Goal: Task Accomplishment & Management: Complete application form

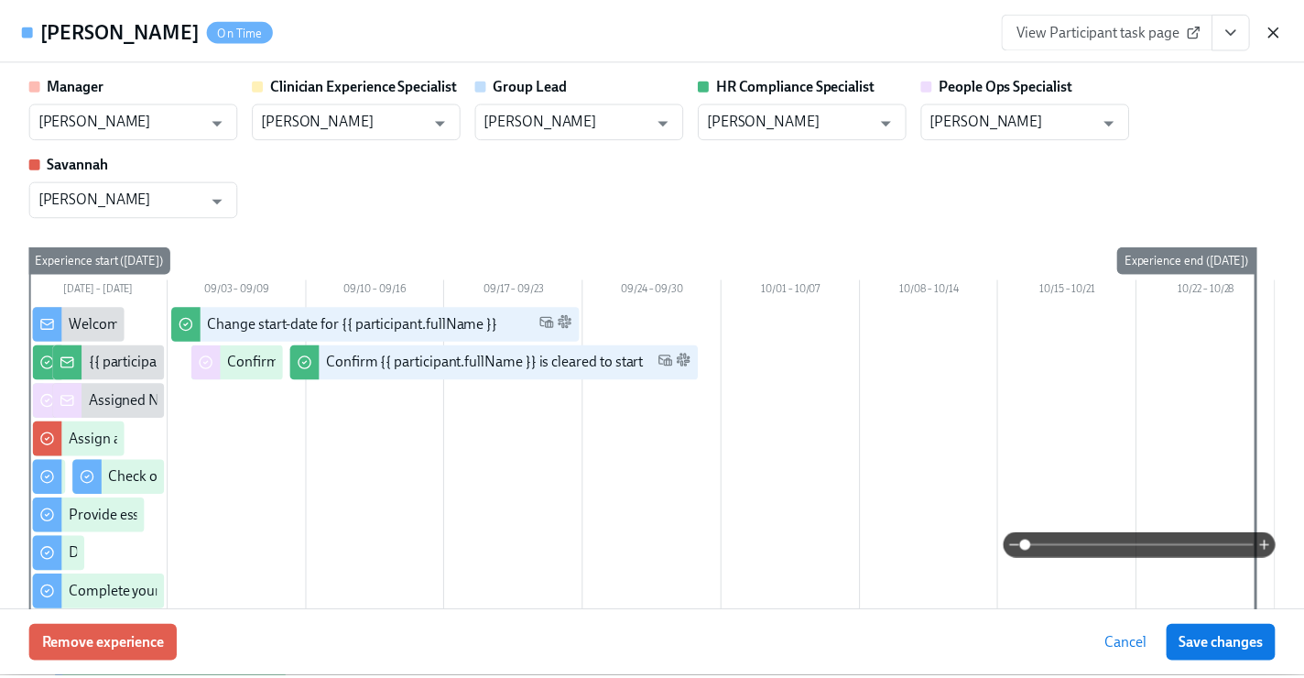
scroll to position [765, 0]
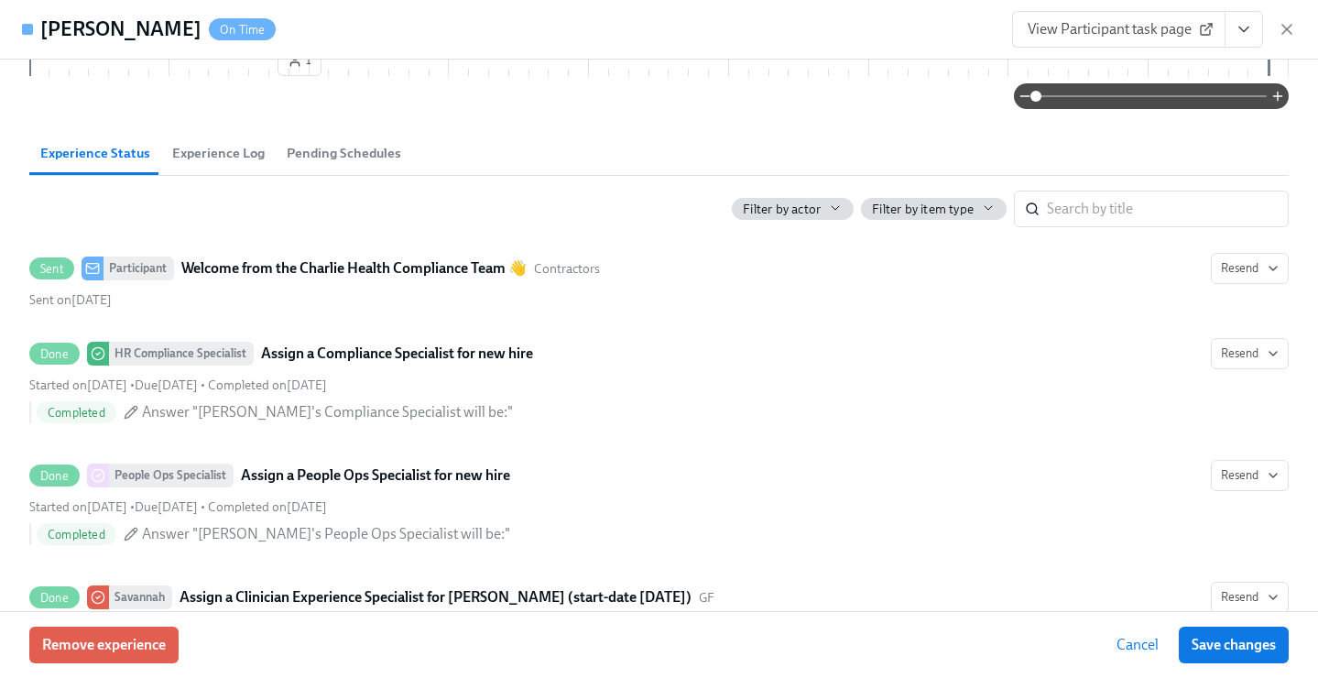
drag, startPoint x: 1286, startPoint y: 24, endPoint x: 1112, endPoint y: 16, distance: 174.1
click at [1286, 24] on icon "button" at bounding box center [1286, 29] width 18 height 18
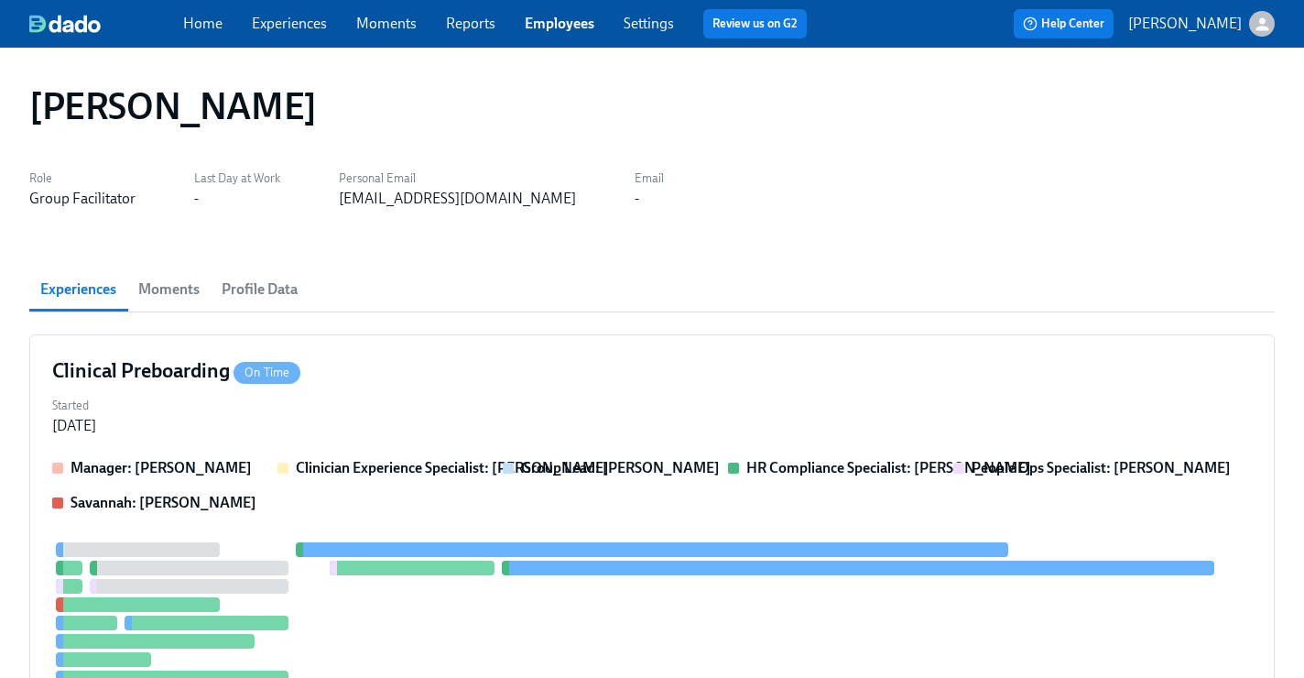
click at [551, 18] on link "Employees" at bounding box center [560, 23] width 70 height 17
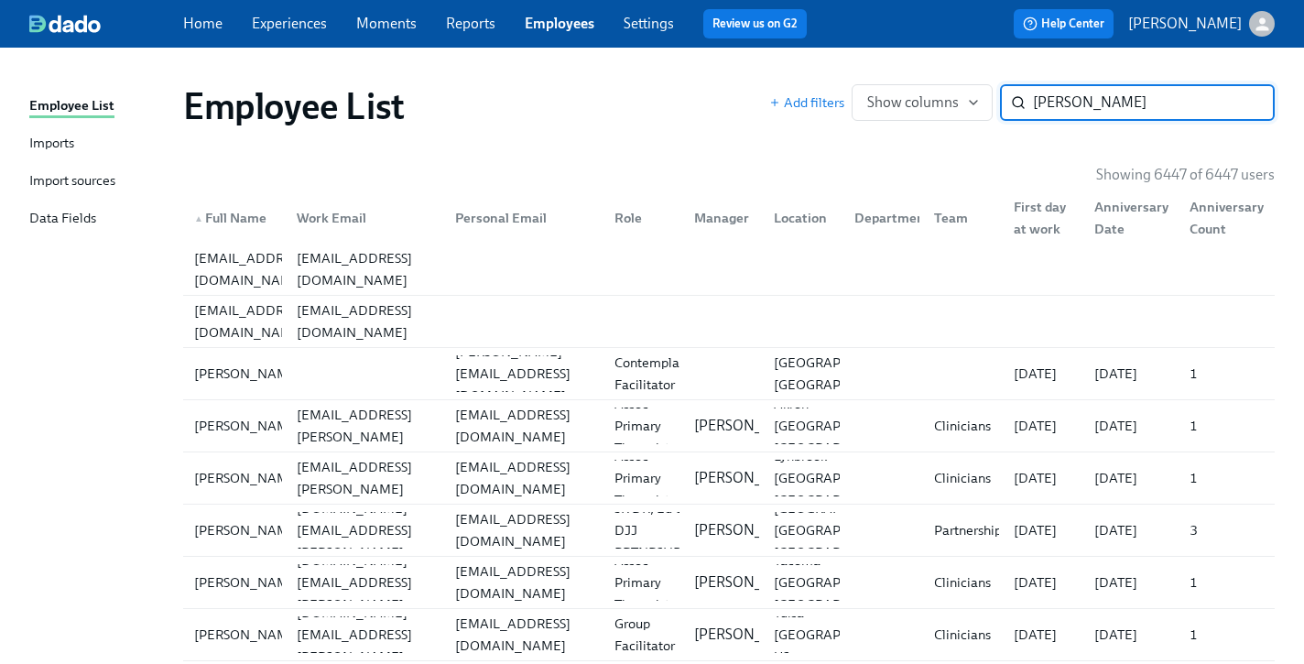
type input "melissa kelly"
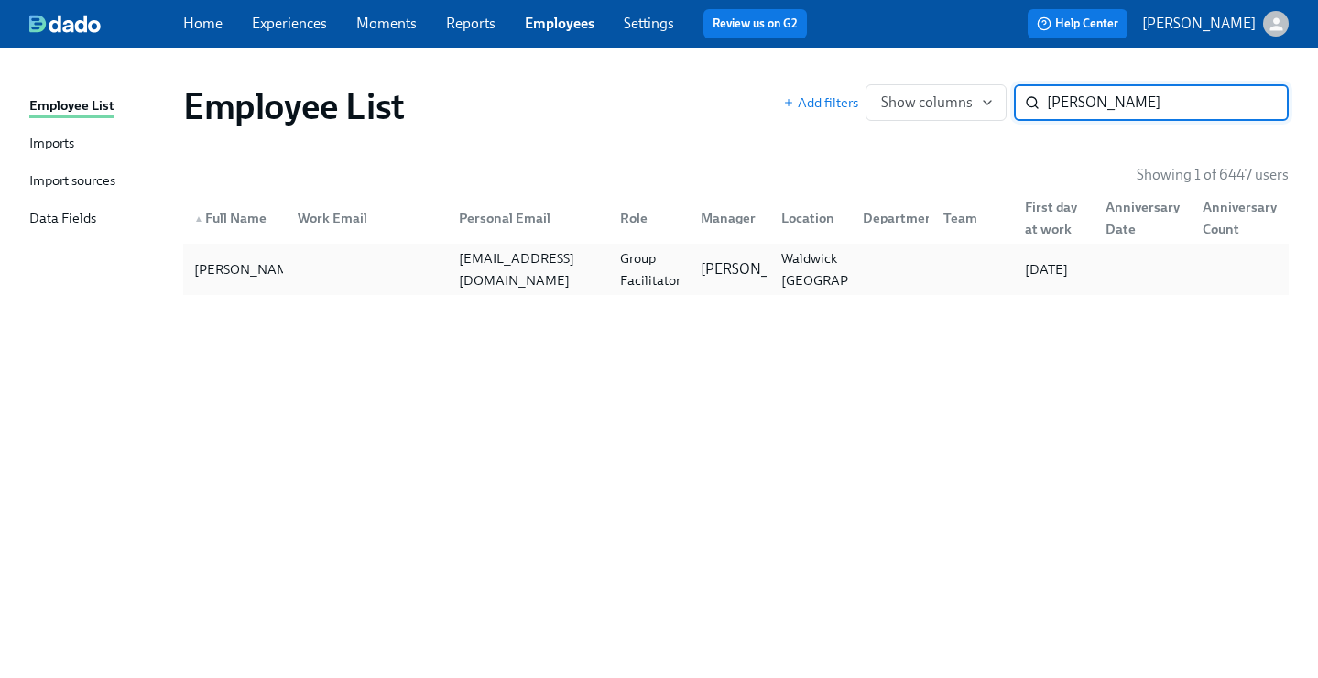
click at [620, 270] on div "Group Facilitator" at bounding box center [650, 269] width 75 height 44
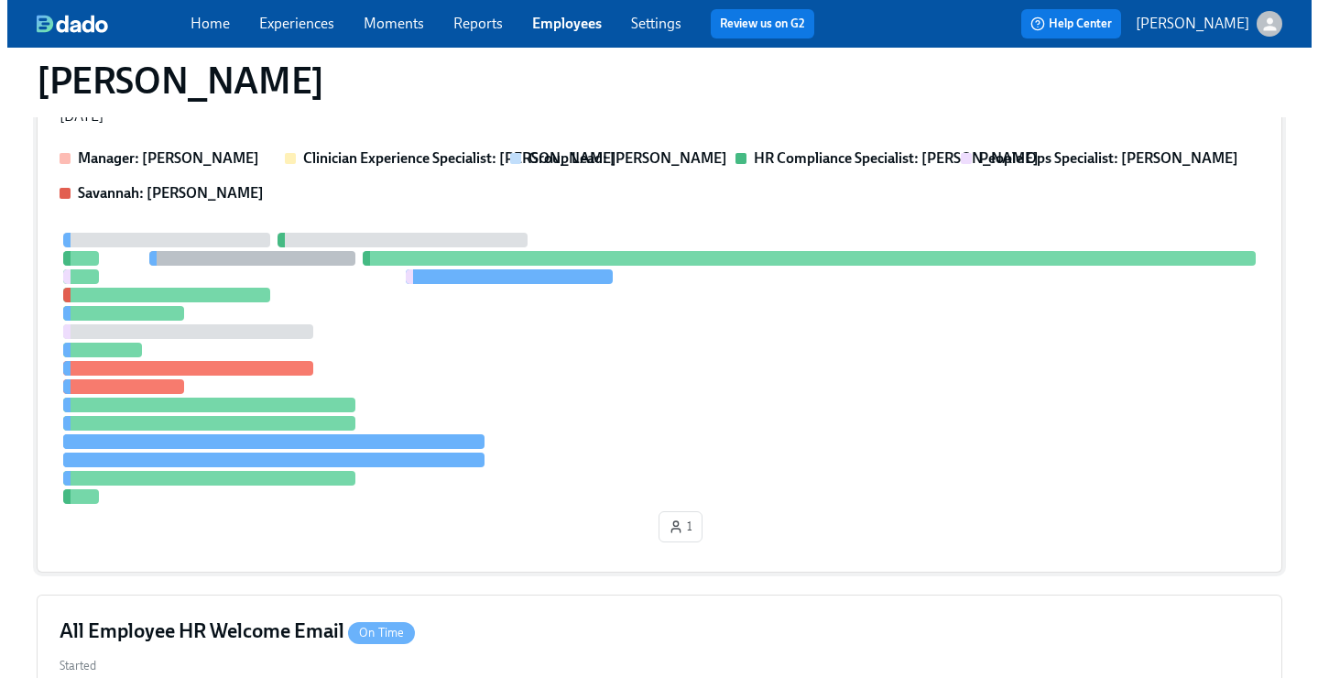
scroll to position [178, 0]
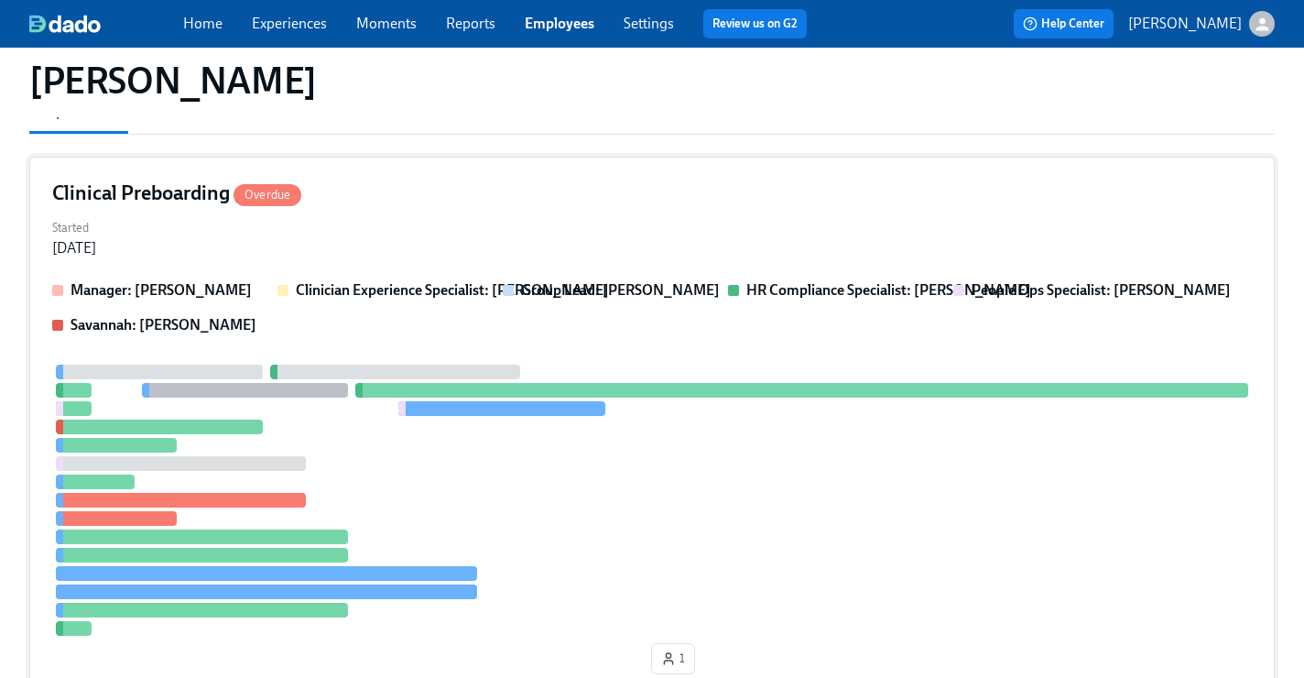
click at [596, 223] on div "Started Aug 26, 2025" at bounding box center [651, 236] width 1199 height 44
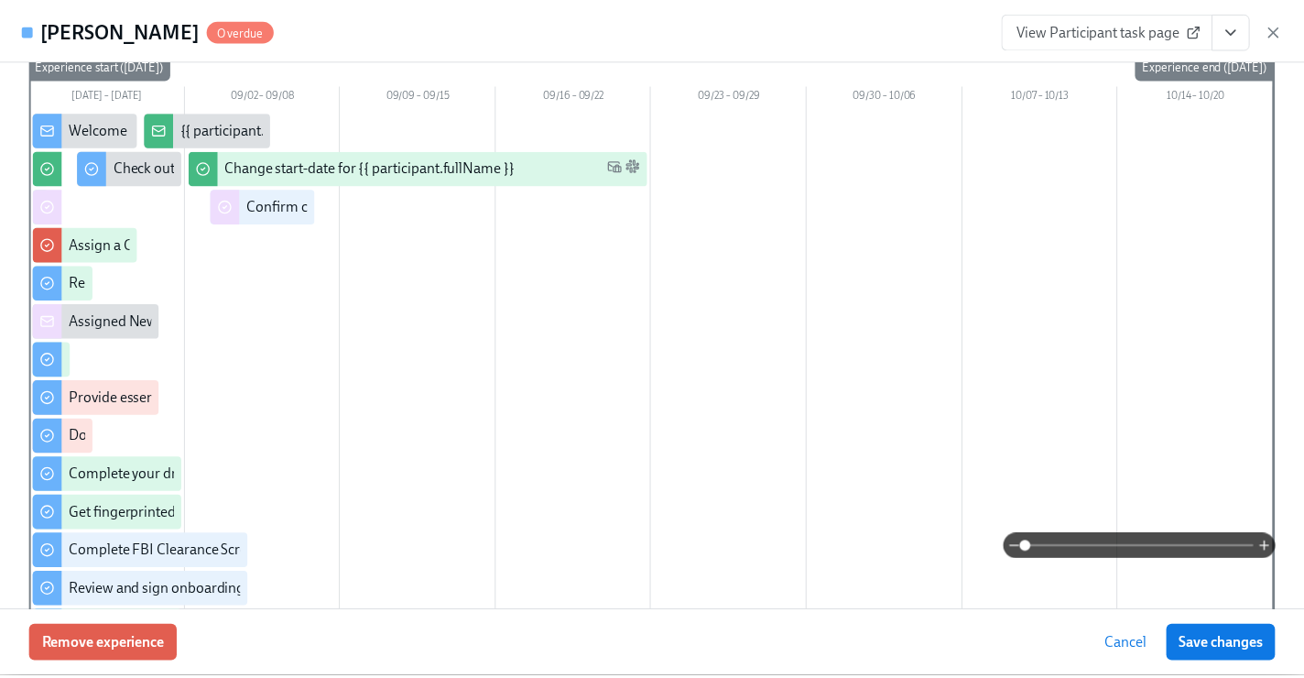
scroll to position [243, 0]
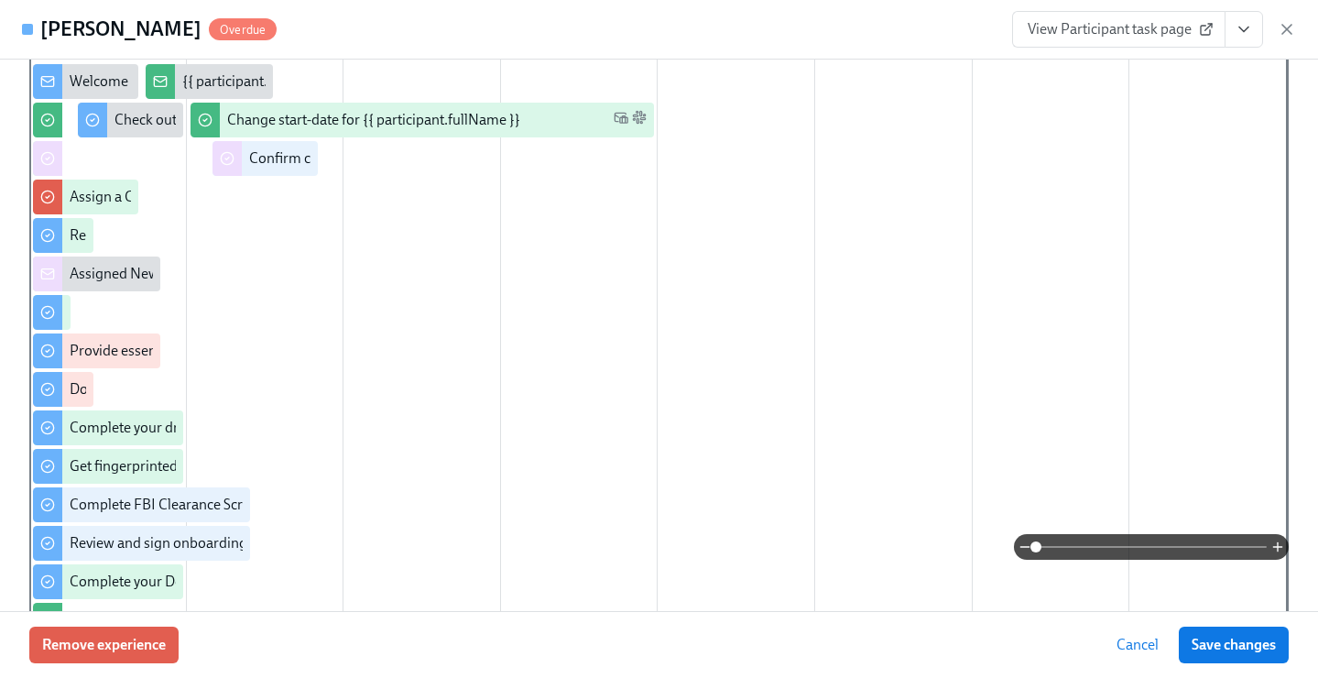
click at [1240, 30] on icon "View task page" at bounding box center [1243, 29] width 18 height 18
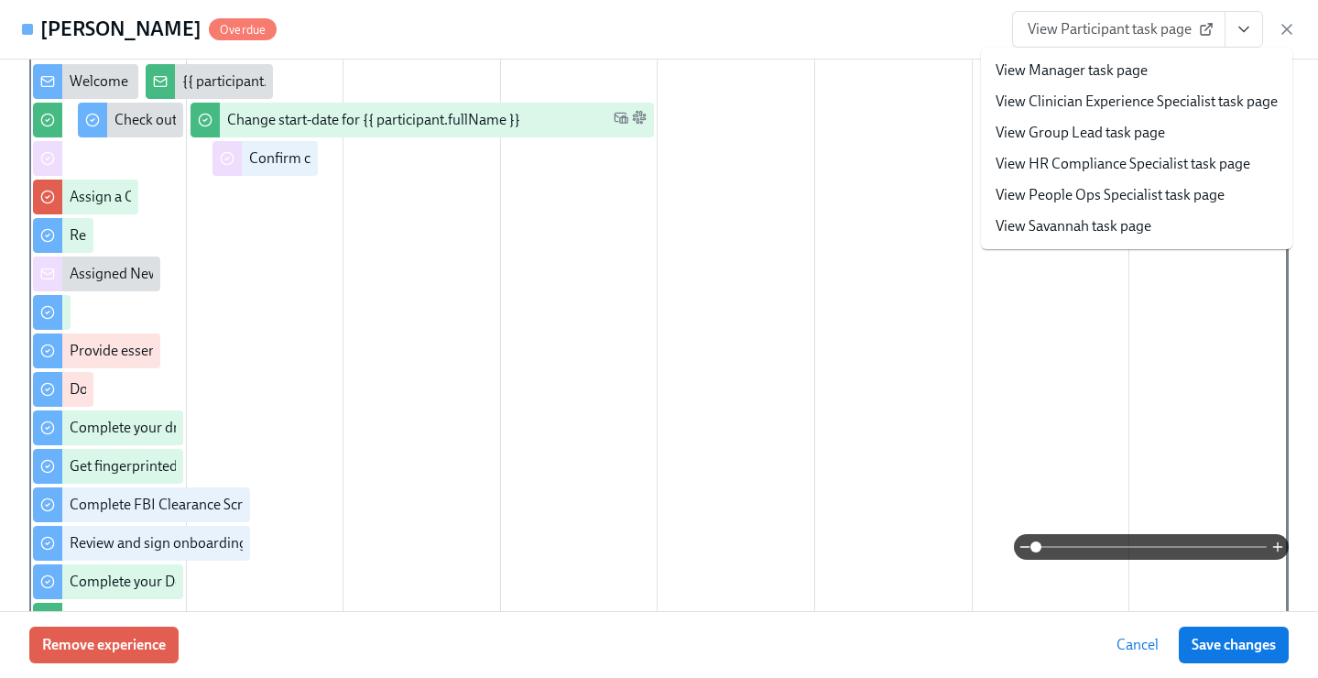
click at [1145, 201] on link "View People Ops Specialist task page" at bounding box center [1109, 195] width 229 height 20
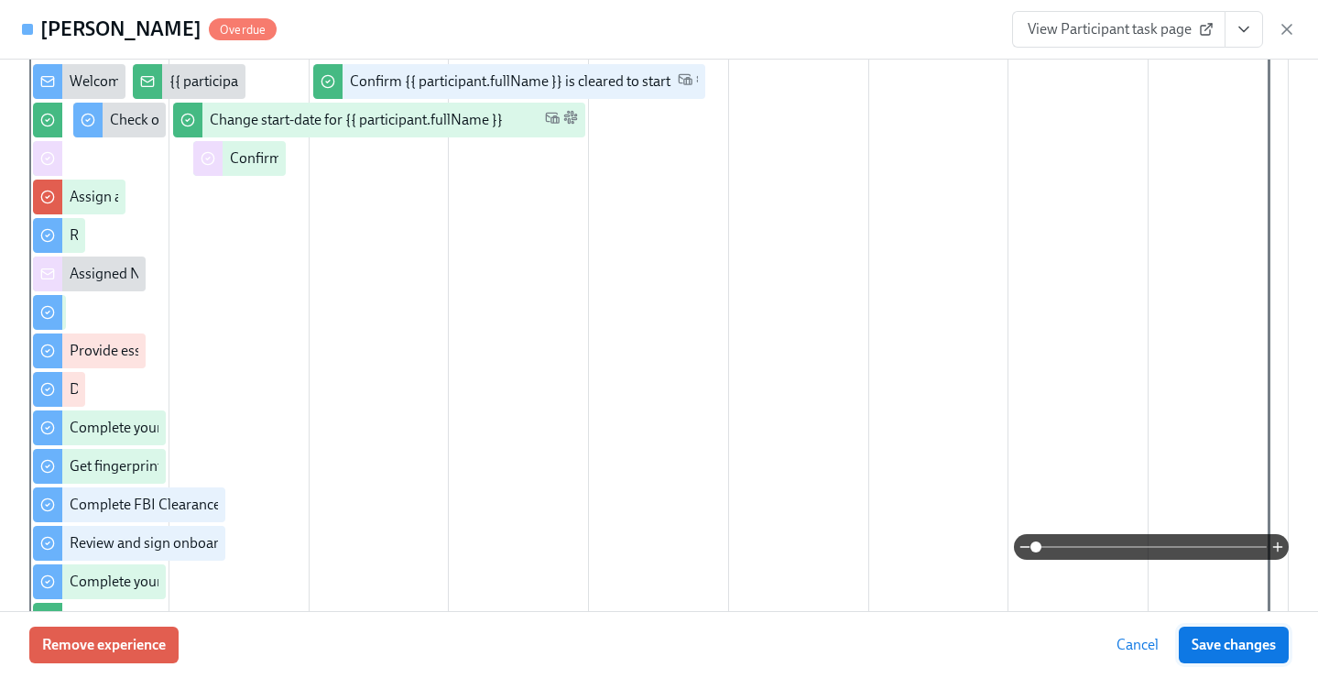
click at [1210, 645] on span "Save changes" at bounding box center [1233, 644] width 84 height 18
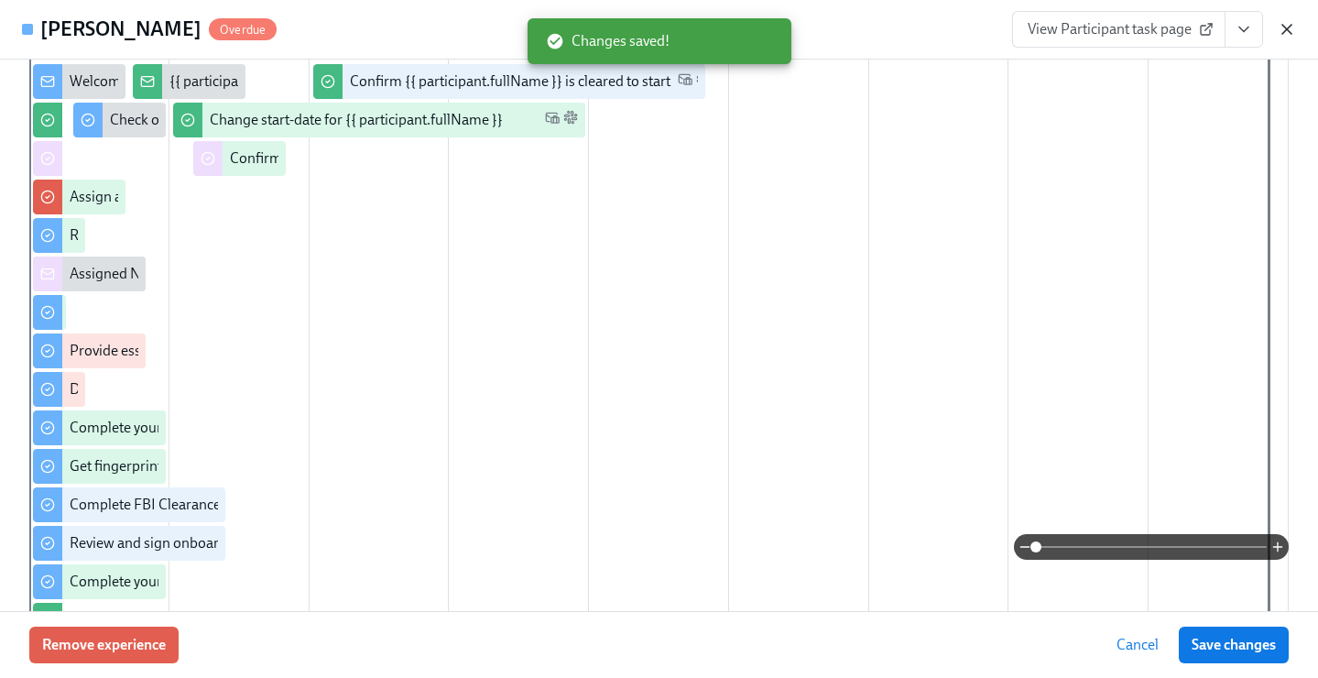
click at [1286, 25] on icon "button" at bounding box center [1286, 29] width 18 height 18
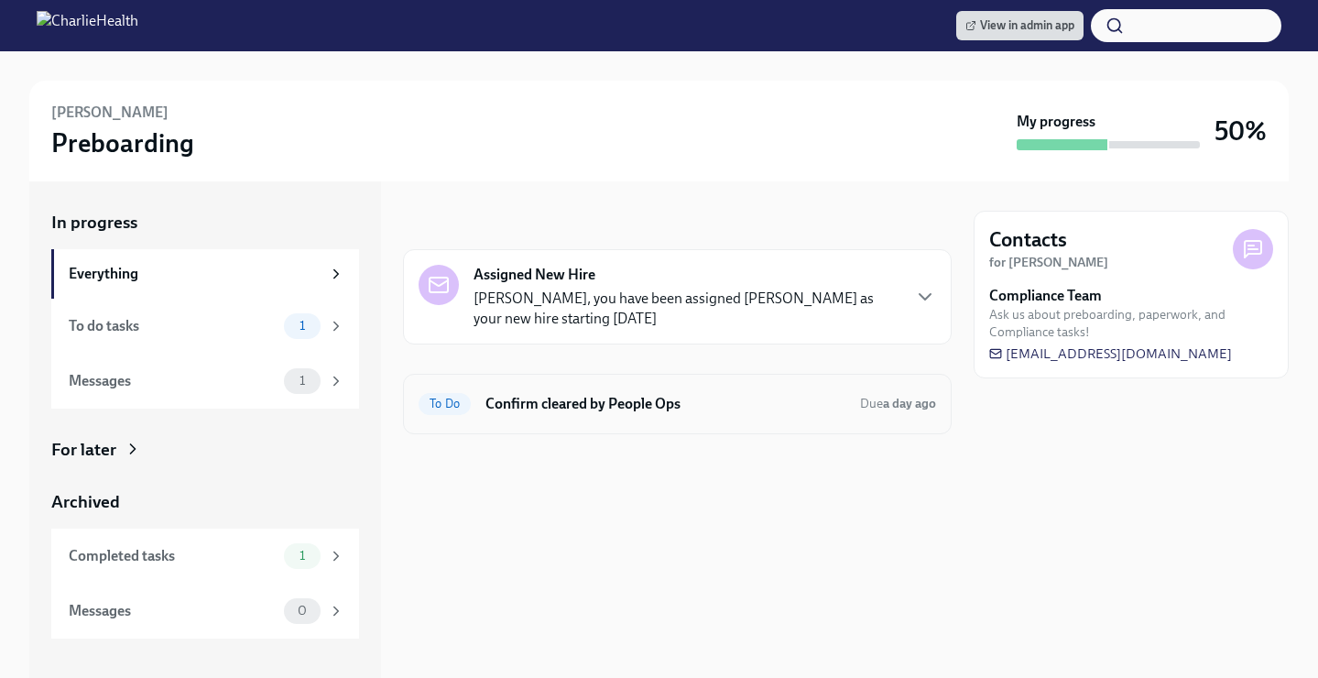
click at [722, 391] on div "To Do Confirm cleared by People Ops Due a day ago" at bounding box center [676, 403] width 517 height 29
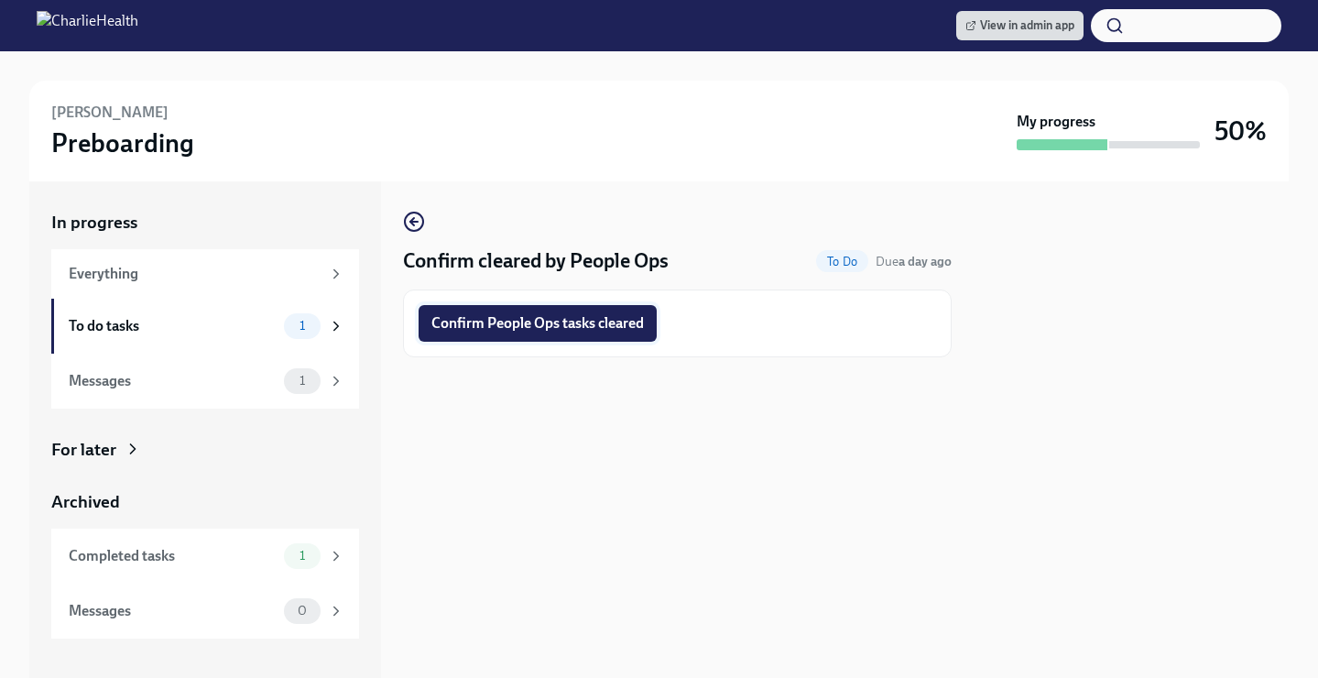
click at [588, 325] on span "Confirm People Ops tasks cleared" at bounding box center [537, 323] width 212 height 18
